Goal: Task Accomplishment & Management: Use online tool/utility

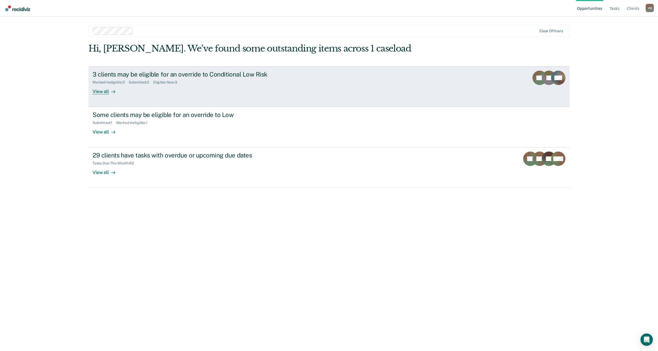
click at [100, 93] on div "View all" at bounding box center [107, 89] width 29 height 10
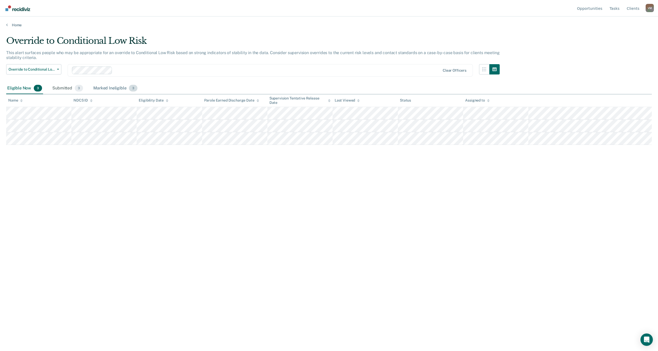
click at [109, 89] on div "Marked Ineligible 3" at bounding box center [115, 88] width 46 height 11
click at [61, 86] on div "Submitted 3" at bounding box center [67, 88] width 33 height 11
click at [18, 88] on div "Eligible Now 3" at bounding box center [24, 88] width 37 height 11
click at [108, 89] on div "Marked Ineligible 3" at bounding box center [115, 88] width 46 height 11
click at [63, 85] on div "Submitted 3" at bounding box center [67, 88] width 33 height 11
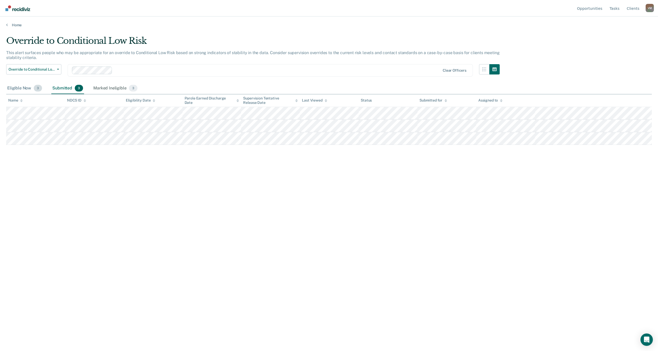
click at [32, 88] on div "Eligible Now 3" at bounding box center [24, 88] width 37 height 11
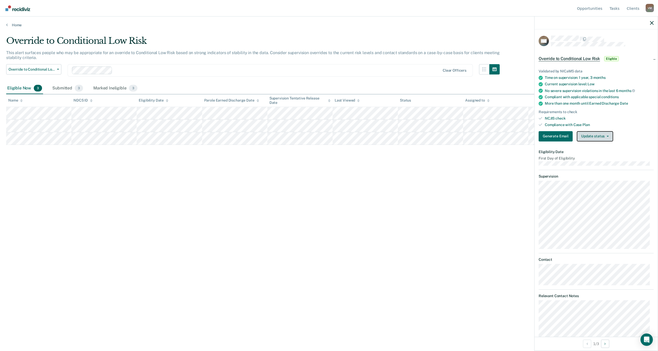
click at [593, 138] on button "Update status" at bounding box center [594, 136] width 36 height 10
click at [597, 155] on button "Mark Ineligible" at bounding box center [601, 157] width 50 height 8
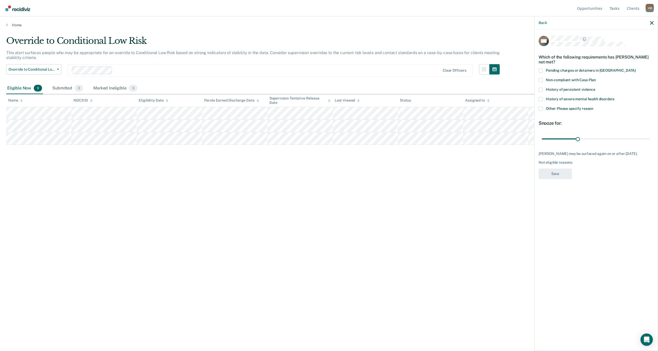
click at [542, 108] on label "Other: Please specify reason" at bounding box center [595, 109] width 115 height 5
click at [593, 107] on input "Other: Please specify reason" at bounding box center [593, 107] width 0 height 0
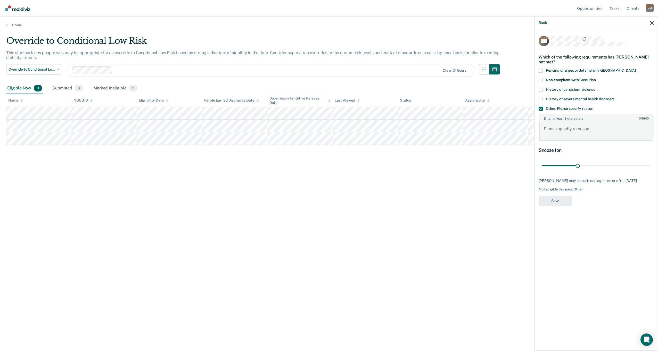
click at [551, 128] on textarea "Enter at least 3 characters 0 / 1600" at bounding box center [596, 131] width 114 height 19
type textarea "Discharge 10/12/25"
click at [561, 201] on button "Save" at bounding box center [554, 201] width 33 height 11
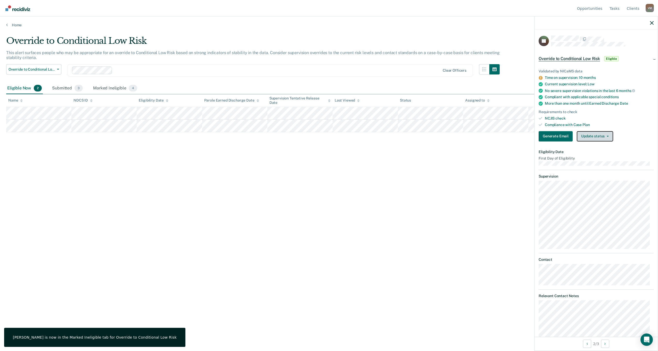
click at [608, 139] on button "Update status" at bounding box center [594, 136] width 36 height 10
click at [607, 157] on button "Mark Ineligible" at bounding box center [601, 157] width 50 height 8
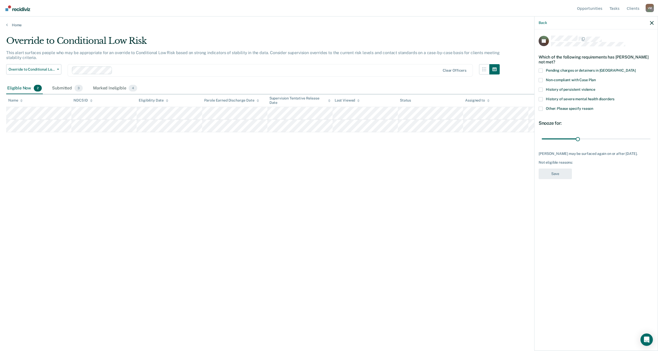
click at [541, 108] on span at bounding box center [540, 109] width 4 height 4
click at [593, 107] on input "Other: Please specify reason" at bounding box center [593, 107] width 0 height 0
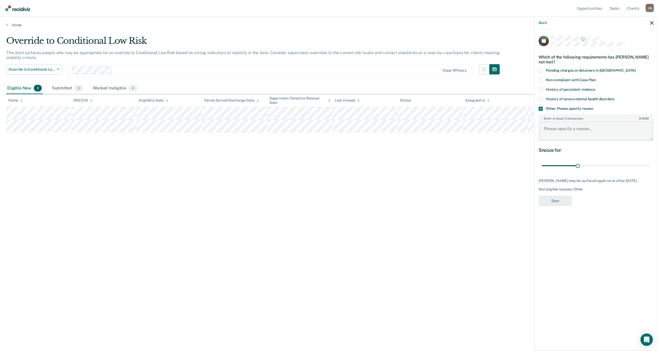
click at [564, 132] on textarea "Enter at least 3 characters 0 / 1600" at bounding box center [596, 131] width 114 height 19
drag, startPoint x: 577, startPoint y: 167, endPoint x: 583, endPoint y: 166, distance: 5.7
click at [583, 166] on input "range" at bounding box center [595, 165] width 109 height 9
drag, startPoint x: 583, startPoint y: 166, endPoint x: 613, endPoint y: 165, distance: 30.2
type input "60"
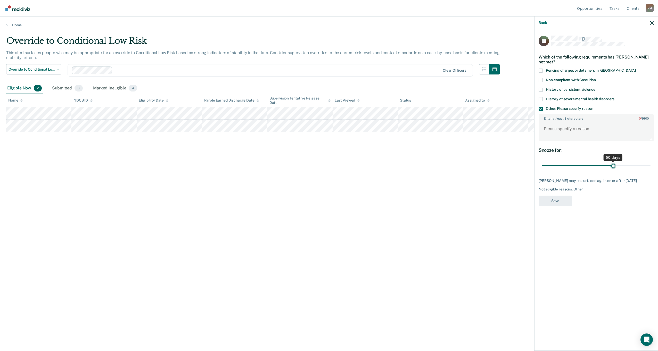
click at [613, 165] on input "range" at bounding box center [595, 165] width 109 height 9
click at [578, 133] on textarea "Enter at least 3 characters 0 / 1600" at bounding box center [596, 131] width 114 height 19
type textarea "Discharge 11/12/25"
click at [548, 199] on button "Save" at bounding box center [554, 201] width 33 height 11
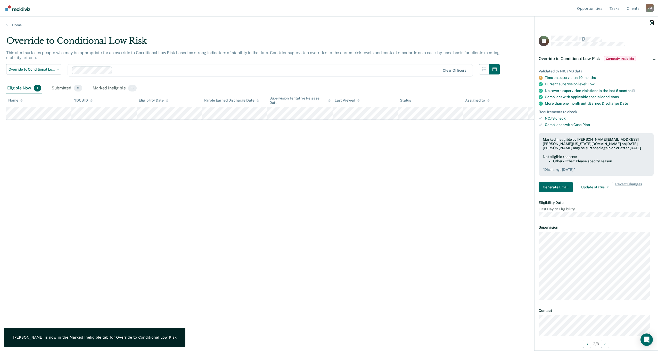
click at [651, 22] on icon "button" at bounding box center [652, 23] width 4 height 4
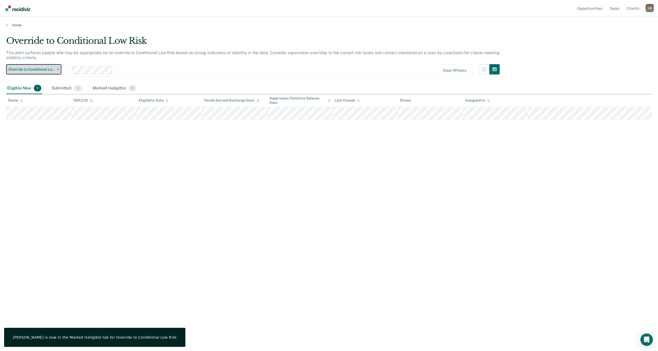
click at [56, 70] on button "Override to Conditional Low Risk" at bounding box center [33, 69] width 55 height 10
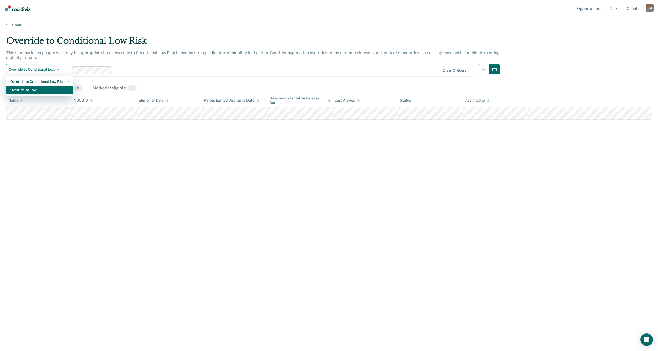
click at [51, 89] on div "Override to Low" at bounding box center [39, 90] width 58 height 8
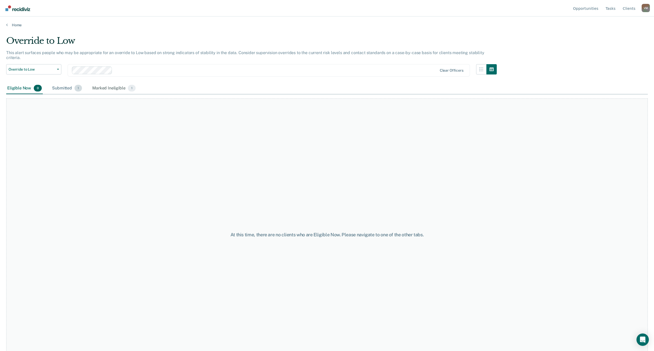
click at [61, 83] on div "Submitted 1" at bounding box center [67, 88] width 32 height 11
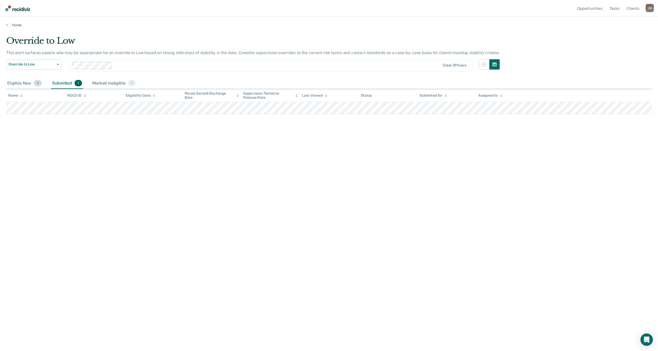
click at [24, 84] on div "Eligible Now 0" at bounding box center [24, 83] width 37 height 11
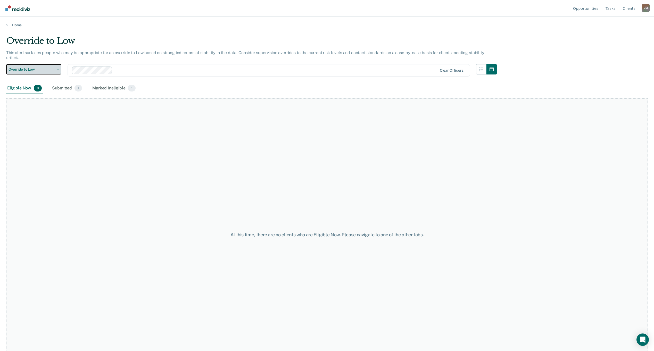
click at [40, 67] on span "Override to Low" at bounding box center [32, 69] width 46 height 4
click at [44, 86] on div "Override to Low" at bounding box center [37, 90] width 54 height 8
click at [46, 67] on span "Override to Low" at bounding box center [32, 69] width 46 height 4
click at [47, 78] on div "Override to Conditional Low Risk" at bounding box center [37, 82] width 54 height 8
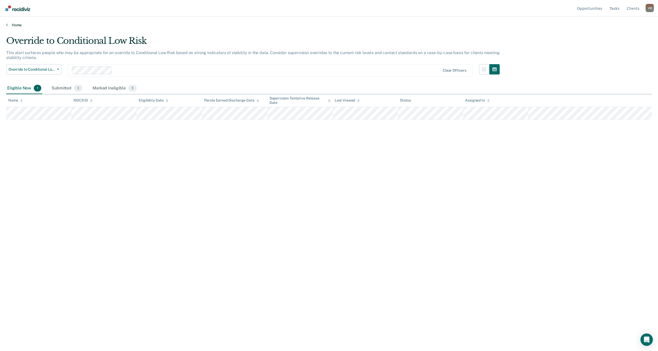
click at [19, 25] on link "Home" at bounding box center [328, 25] width 645 height 5
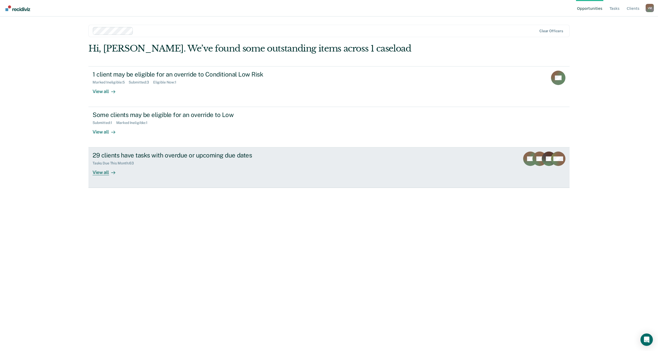
click at [106, 172] on div "View all" at bounding box center [107, 170] width 29 height 10
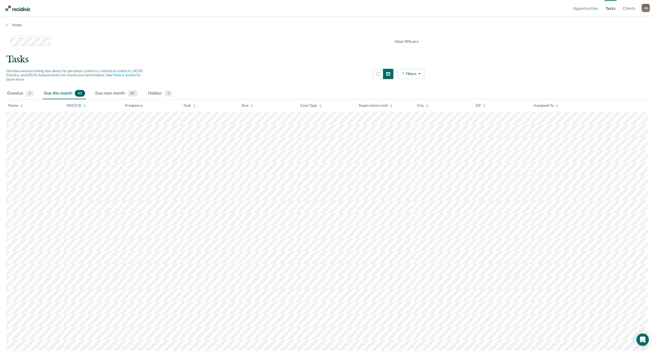
click at [63, 96] on div "Due this month 63" at bounding box center [64, 93] width 43 height 11
